Goal: Transaction & Acquisition: Obtain resource

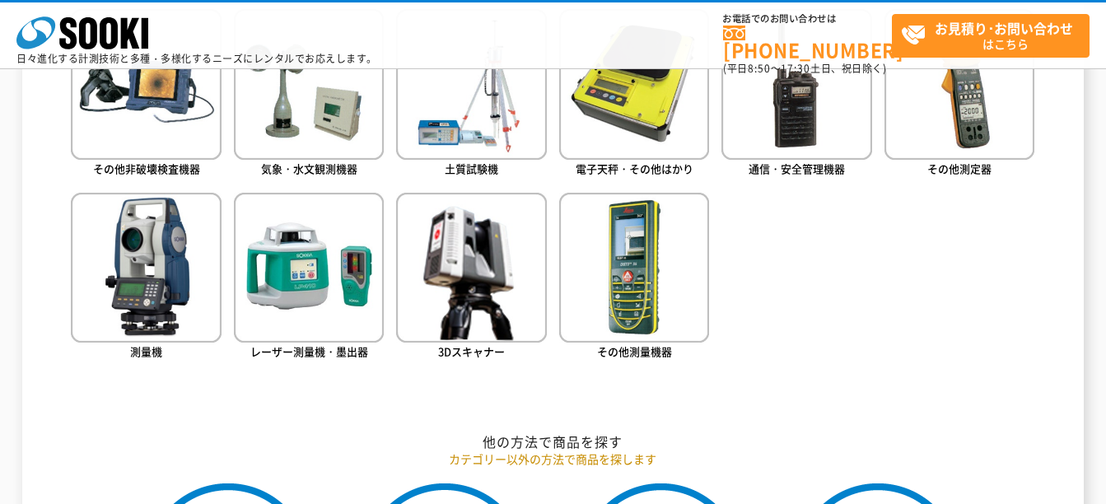
scroll to position [988, 0]
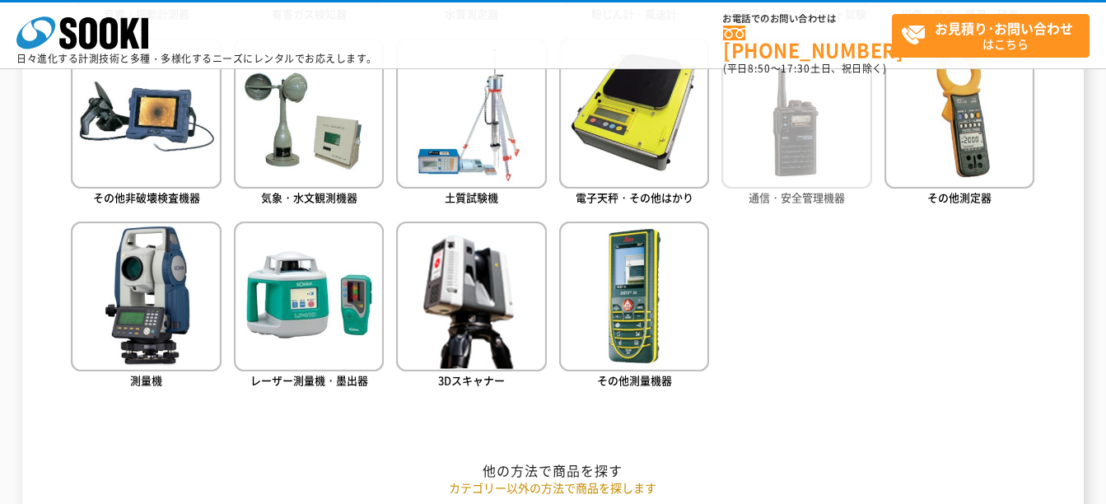
click at [824, 145] on img at bounding box center [796, 113] width 150 height 150
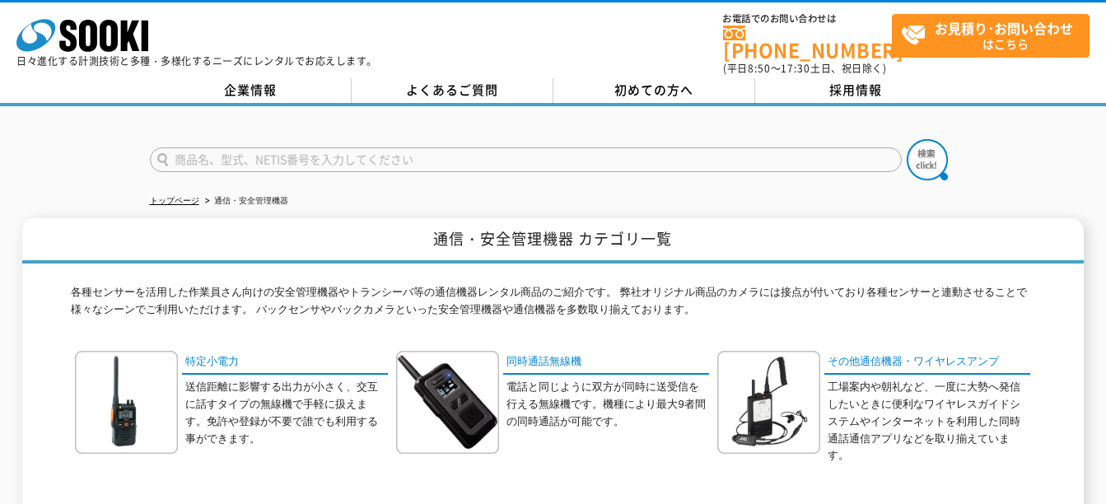
scroll to position [415, 0]
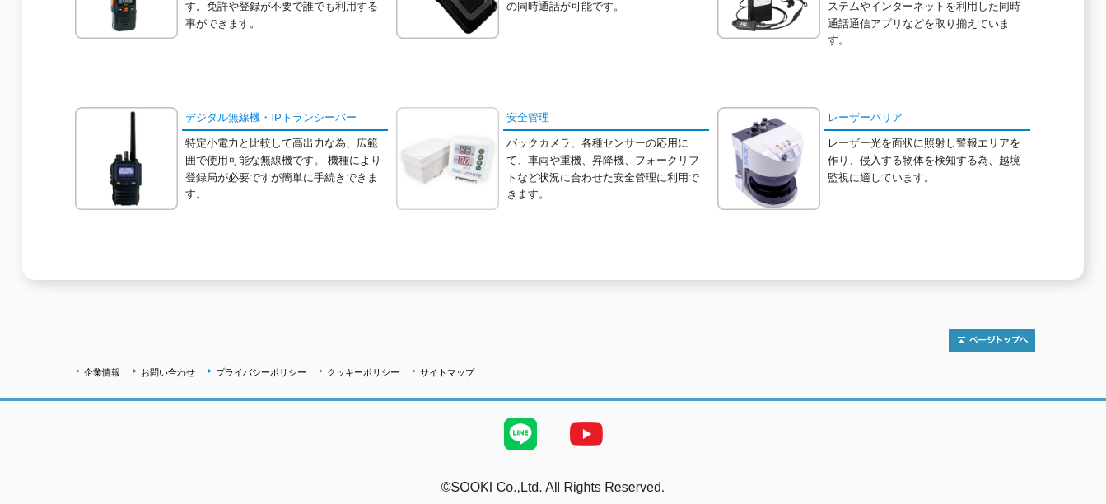
click at [449, 125] on img at bounding box center [447, 158] width 103 height 103
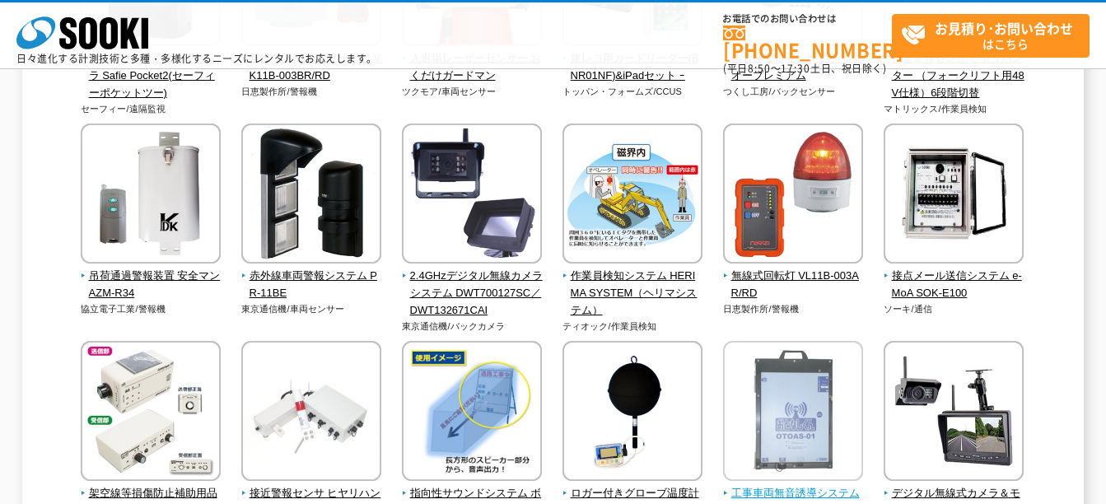
scroll to position [2089, 0]
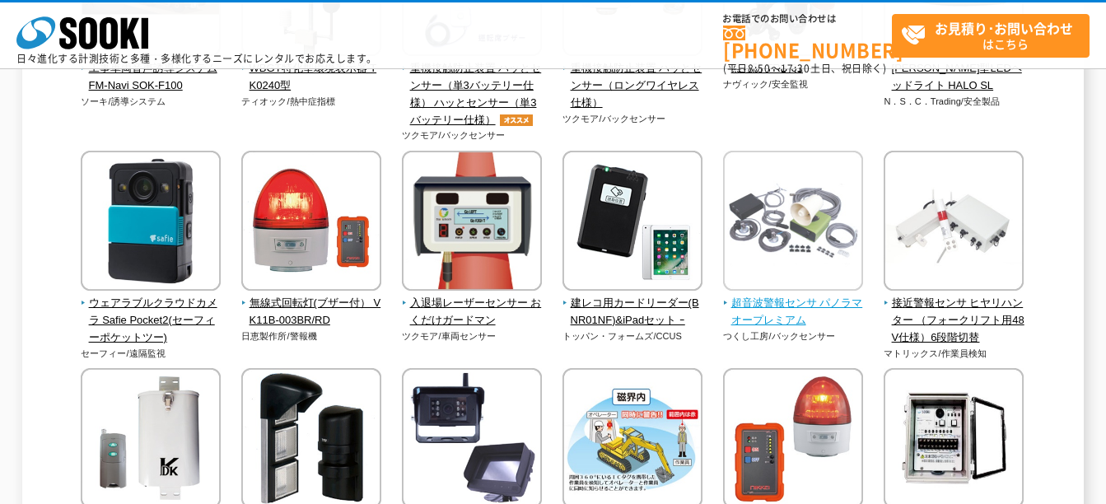
click at [815, 256] on img at bounding box center [793, 223] width 140 height 144
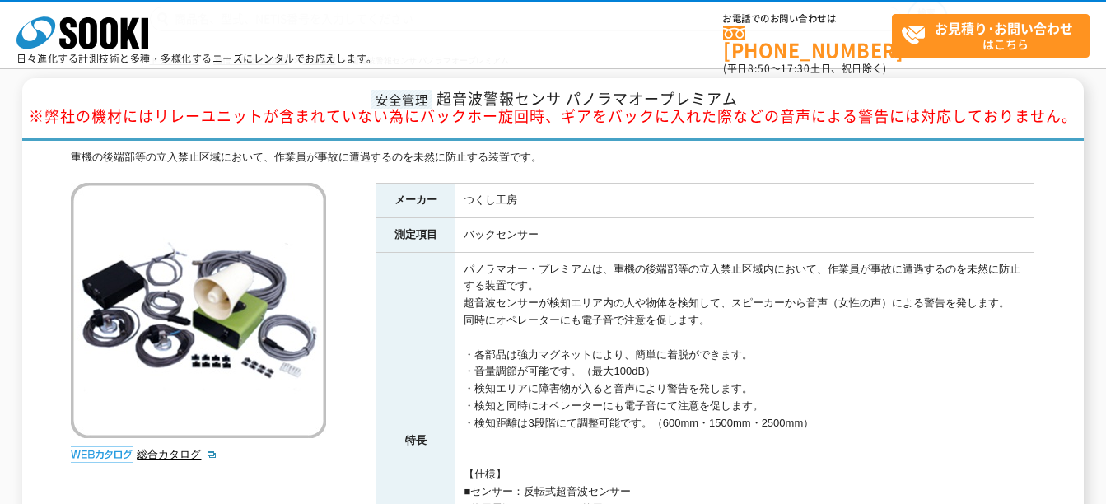
scroll to position [329, 0]
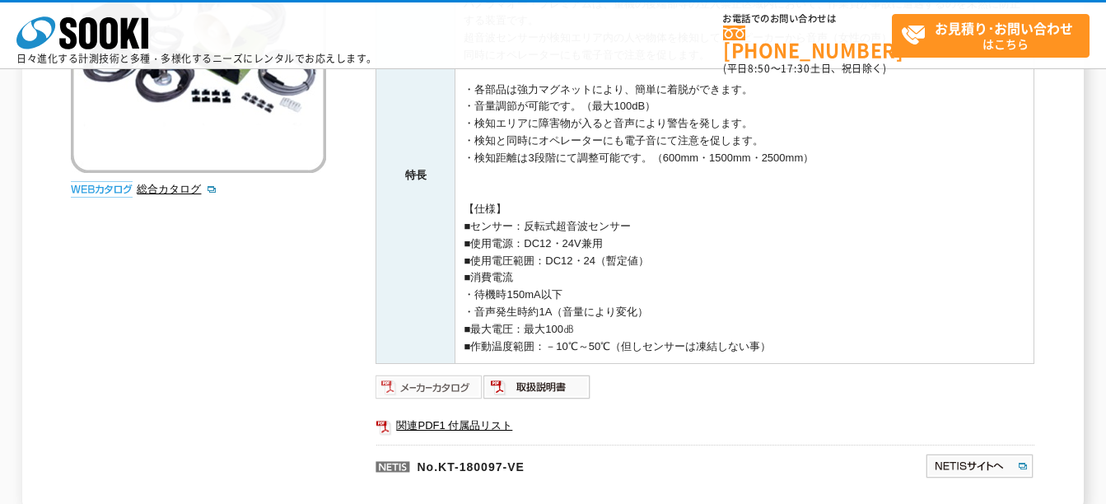
click at [408, 392] on img at bounding box center [430, 387] width 108 height 26
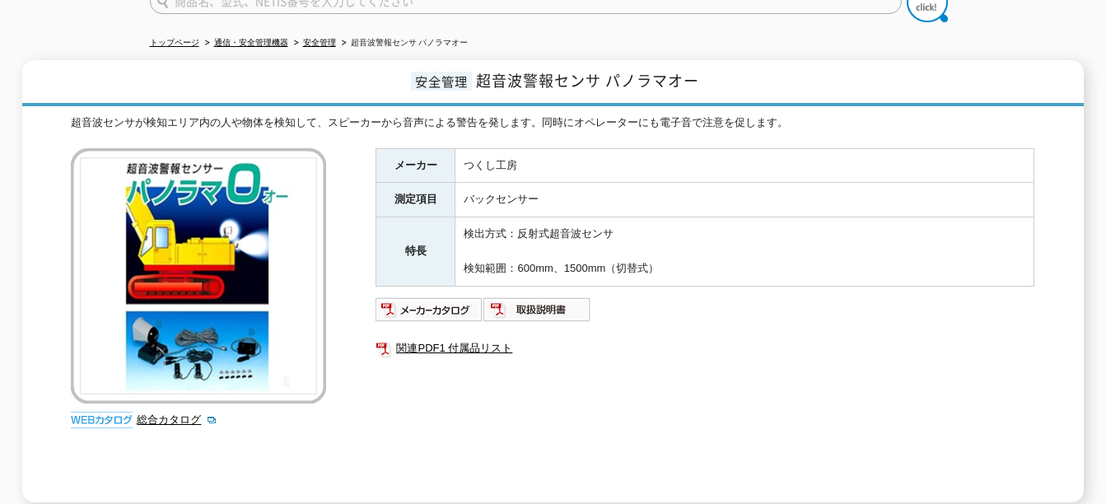
scroll to position [165, 0]
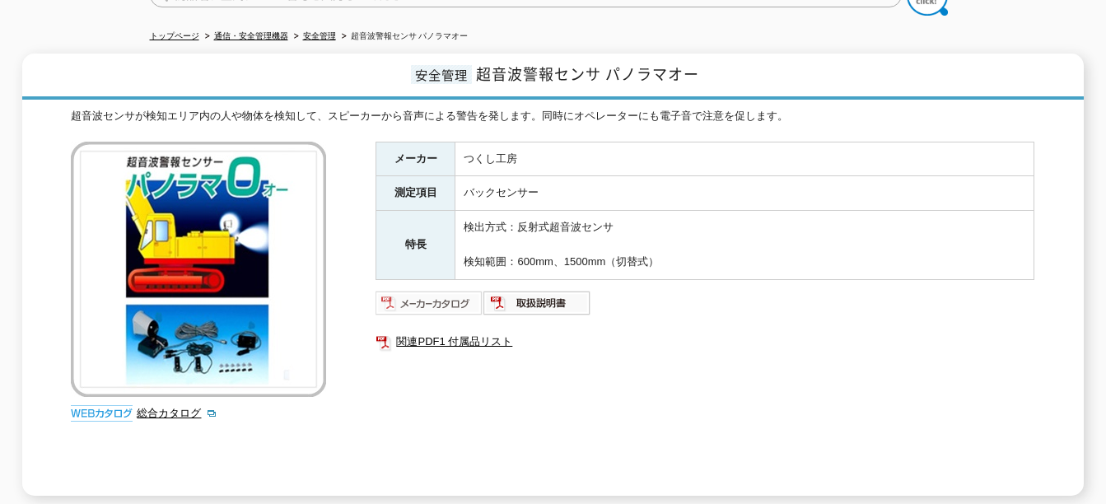
click at [415, 290] on img at bounding box center [430, 303] width 108 height 26
